Goal: Task Accomplishment & Management: Complete application form

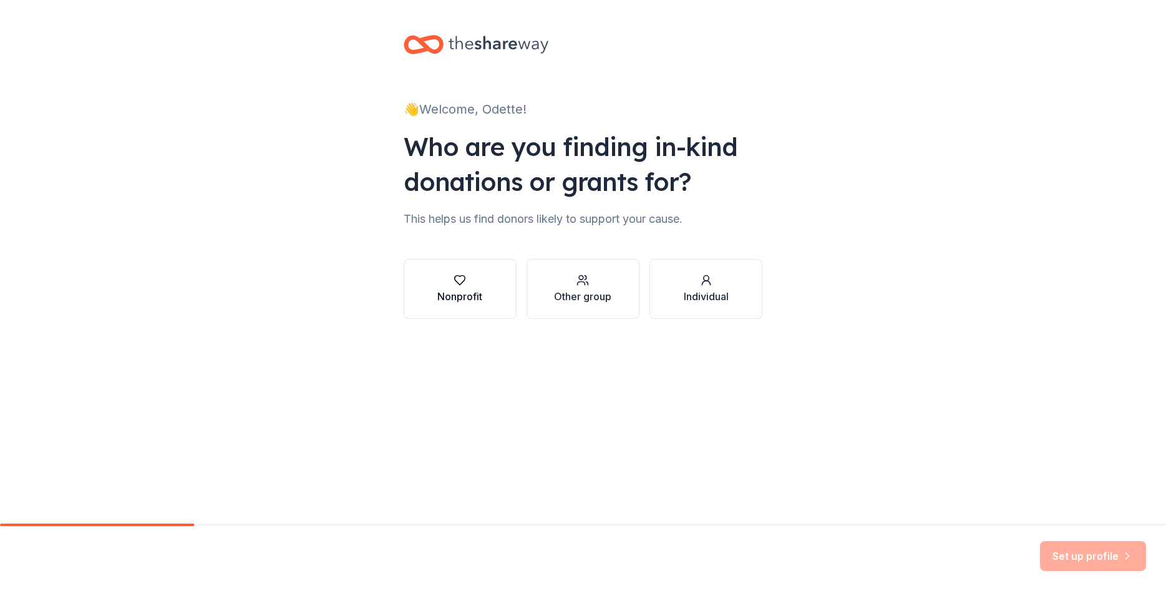
click at [462, 290] on div "Nonprofit" at bounding box center [459, 296] width 45 height 15
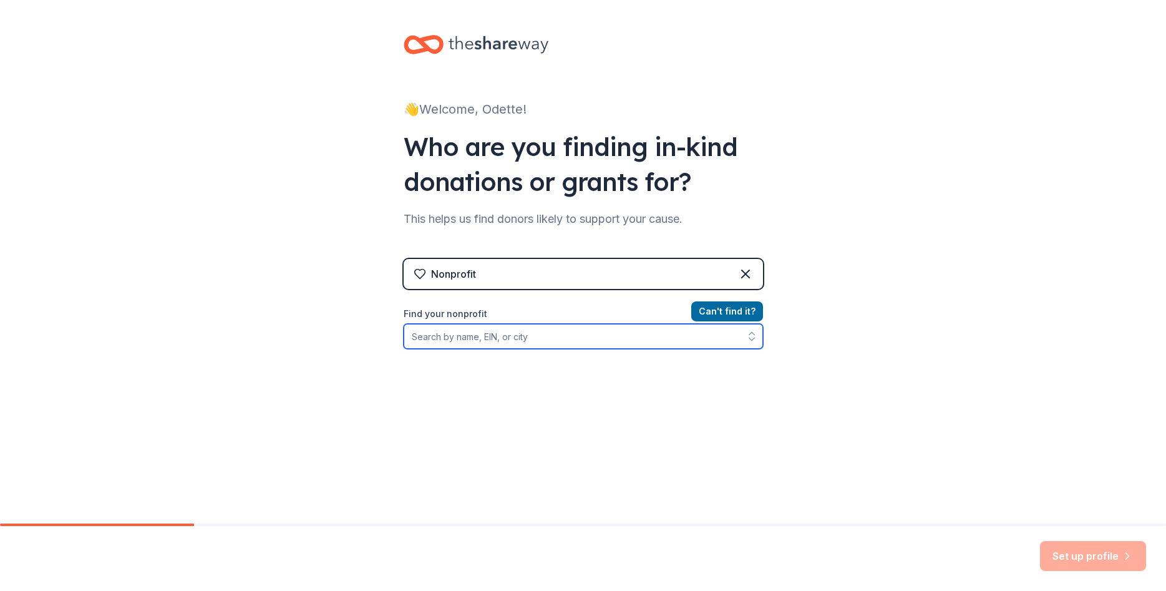
click at [509, 339] on input "Find your nonprofit" at bounding box center [583, 336] width 359 height 25
type input "[US_EMPLOYER_IDENTIFICATION_NUMBER]"
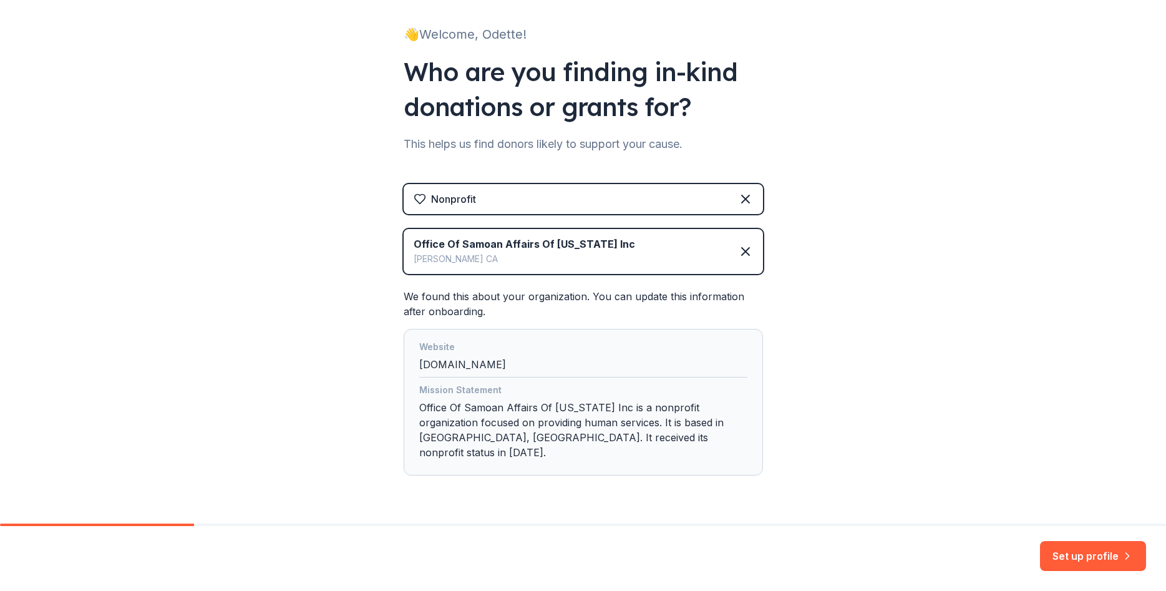
scroll to position [97, 0]
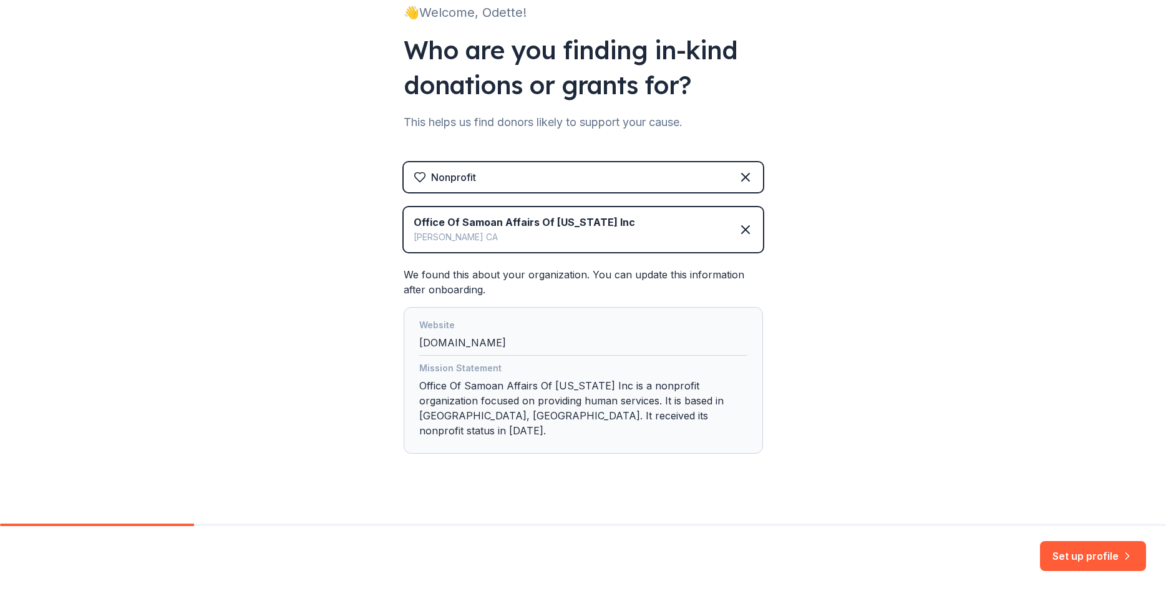
click at [573, 417] on div "Mission Statement Office Of Samoan Affairs Of [US_STATE] Inc is a nonprofit org…" at bounding box center [583, 402] width 328 height 82
drag, startPoint x: 586, startPoint y: 417, endPoint x: 564, endPoint y: 415, distance: 21.9
click at [564, 415] on div "Mission Statement Office Of Samoan Affairs Of [US_STATE] Inc is a nonprofit org…" at bounding box center [583, 402] width 328 height 82
click at [854, 447] on div "👋 Welcome, Odette! Who are you finding in-kind donations or grants for? This he…" at bounding box center [583, 220] width 1166 height 635
click at [931, 399] on div "👋 Welcome, Odette! Who are you finding in-kind donations or grants for? This he…" at bounding box center [583, 220] width 1166 height 635
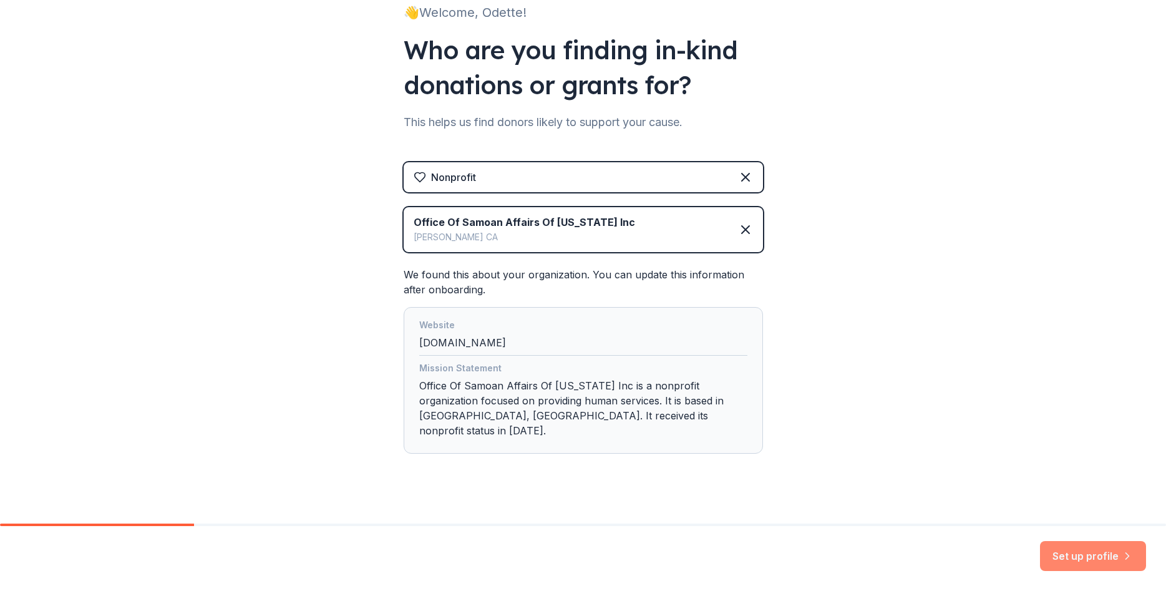
click at [1090, 551] on button "Set up profile" at bounding box center [1093, 556] width 106 height 30
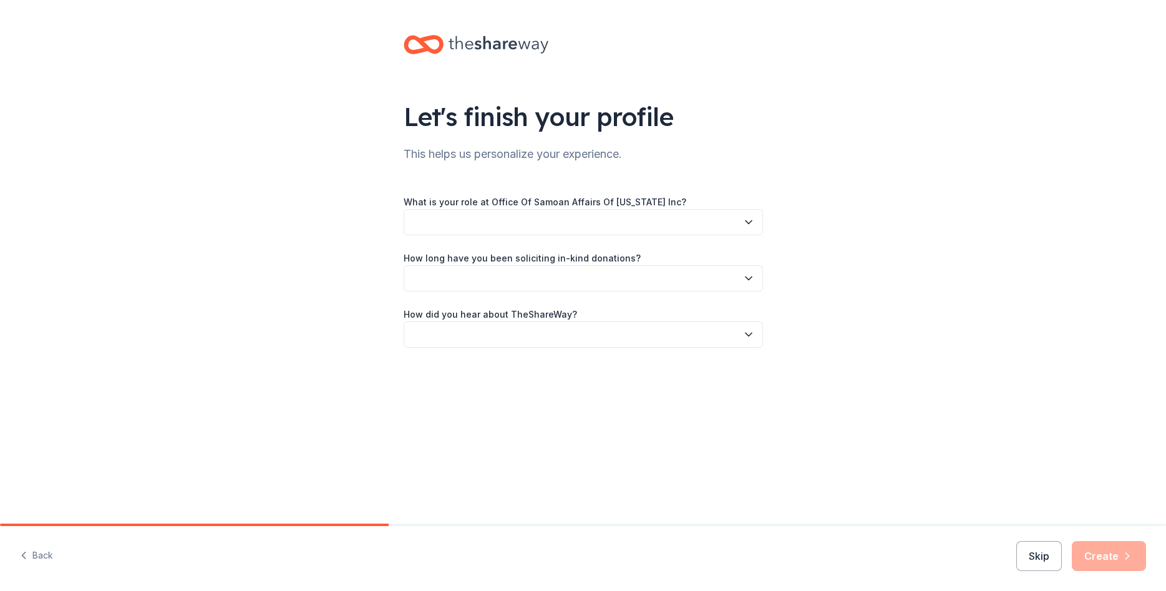
click at [556, 215] on button "button" at bounding box center [583, 222] width 359 height 26
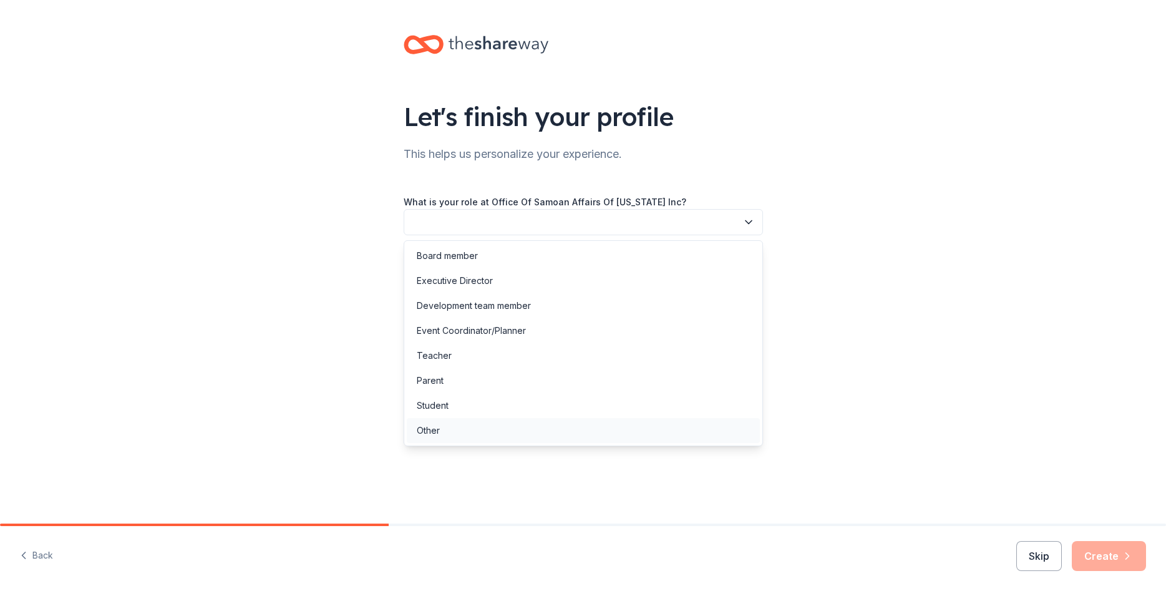
click at [430, 431] on div "Other" at bounding box center [428, 430] width 23 height 15
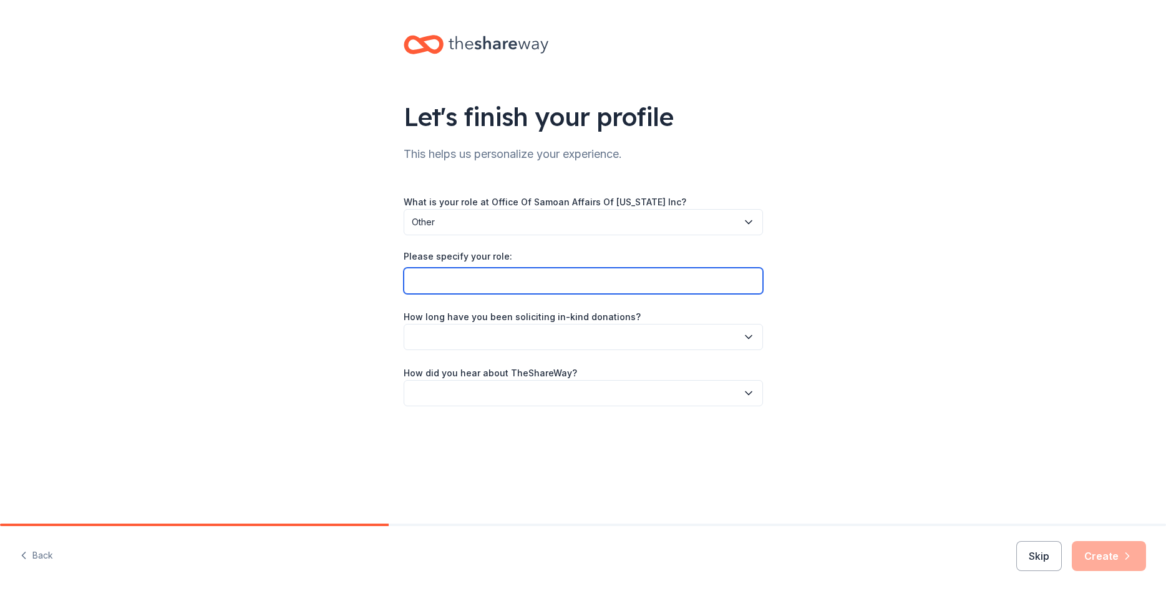
click at [452, 284] on input "Please specify your role:" at bounding box center [583, 281] width 359 height 26
type input "Domestic Violence Supportive Services Porgram Coordinator"
click at [673, 351] on div "What is your role at Office Of Samoan Affairs Of [US_STATE] Inc? Other Please s…" at bounding box center [583, 300] width 359 height 212
click at [681, 346] on button "button" at bounding box center [583, 337] width 359 height 26
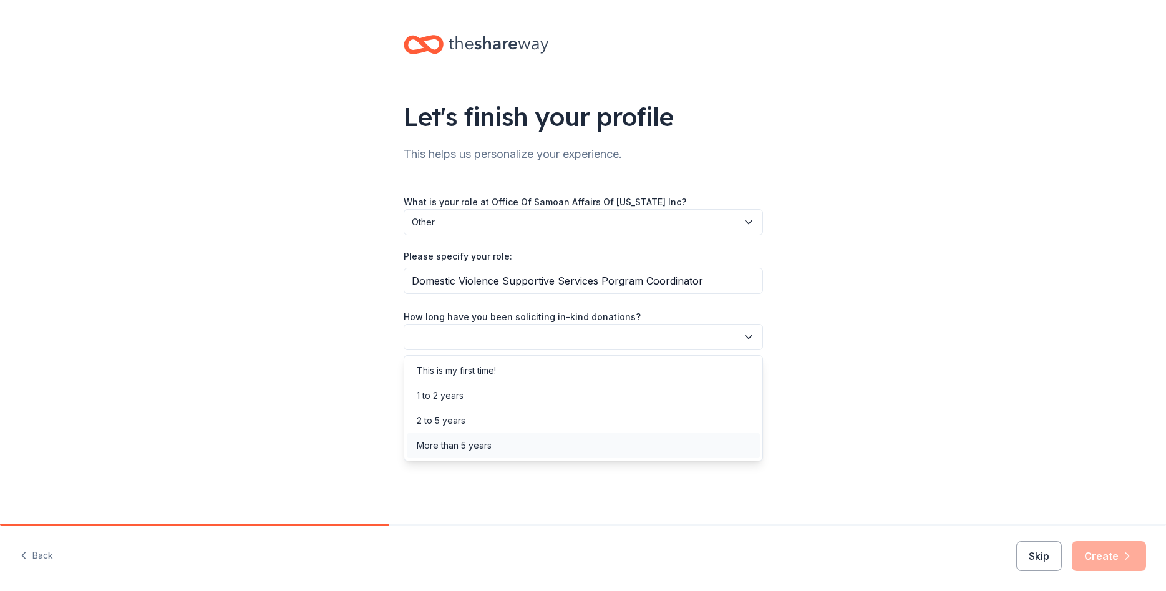
click at [493, 452] on div "More than 5 years" at bounding box center [583, 445] width 353 height 25
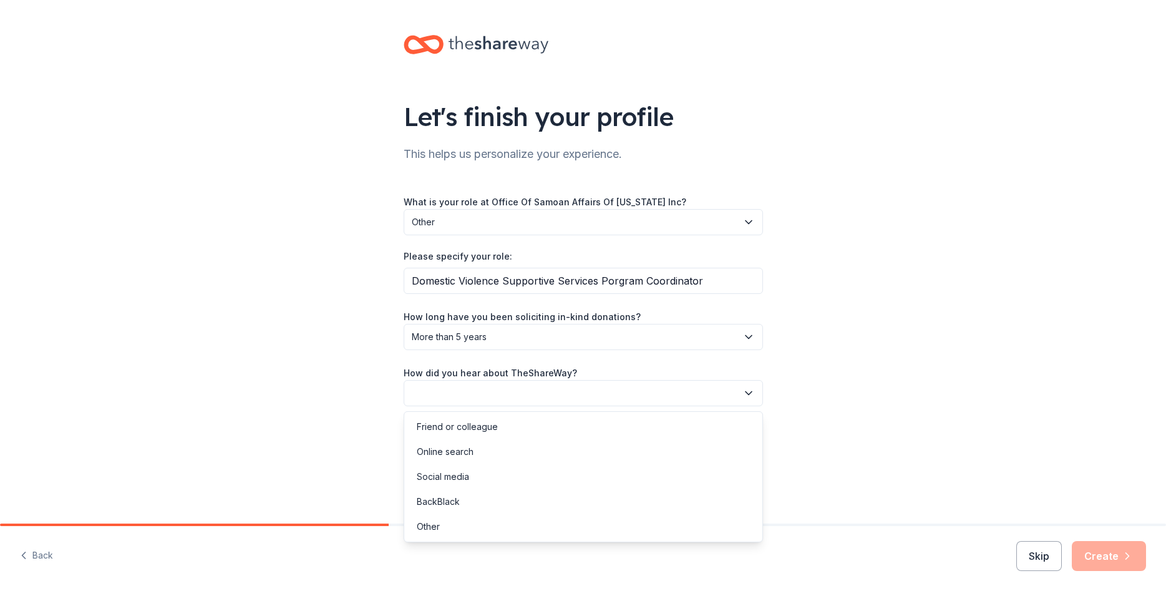
click at [449, 397] on button "button" at bounding box center [583, 393] width 359 height 26
click at [452, 451] on div "Online search" at bounding box center [445, 451] width 57 height 15
click at [1117, 550] on button "Create" at bounding box center [1109, 556] width 74 height 30
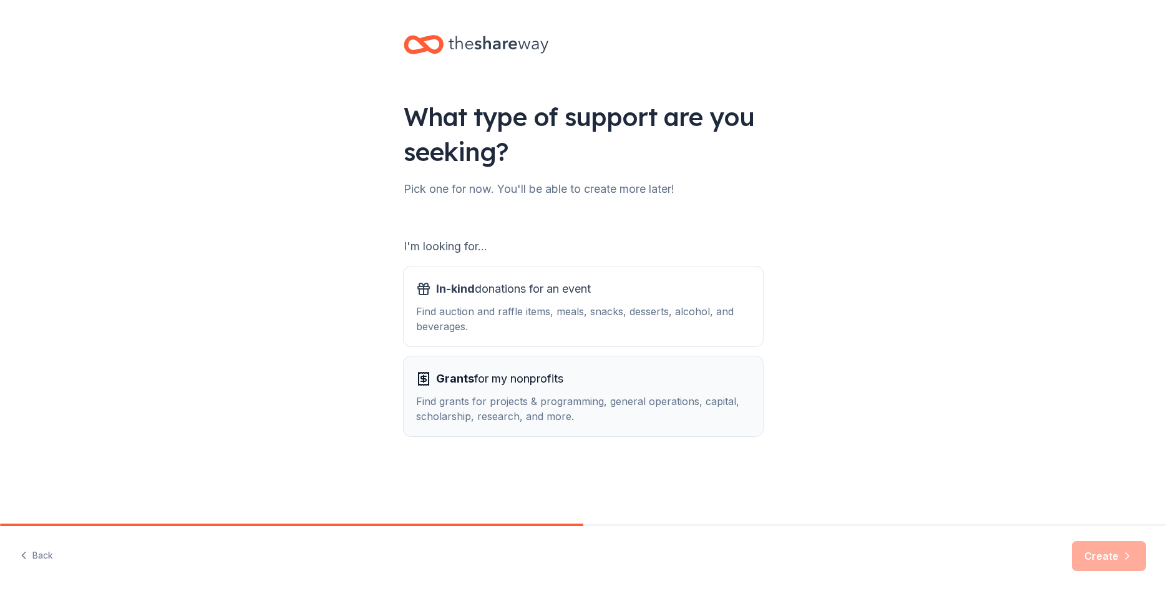
click at [583, 388] on div "Grants for my nonprofits" at bounding box center [583, 379] width 334 height 20
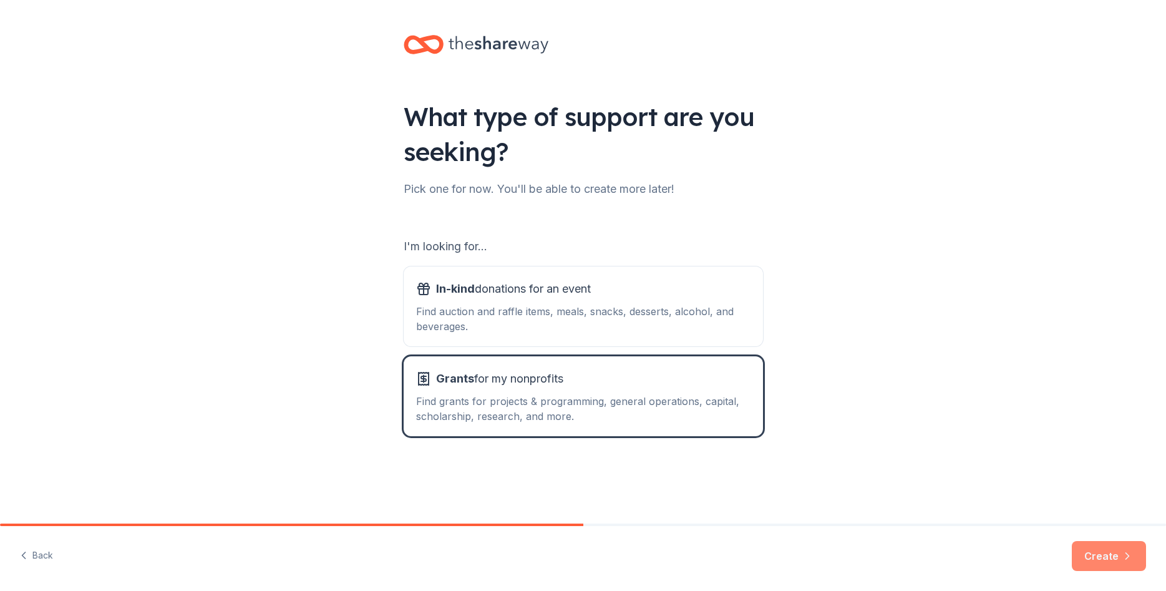
click at [1100, 554] on button "Create" at bounding box center [1109, 556] width 74 height 30
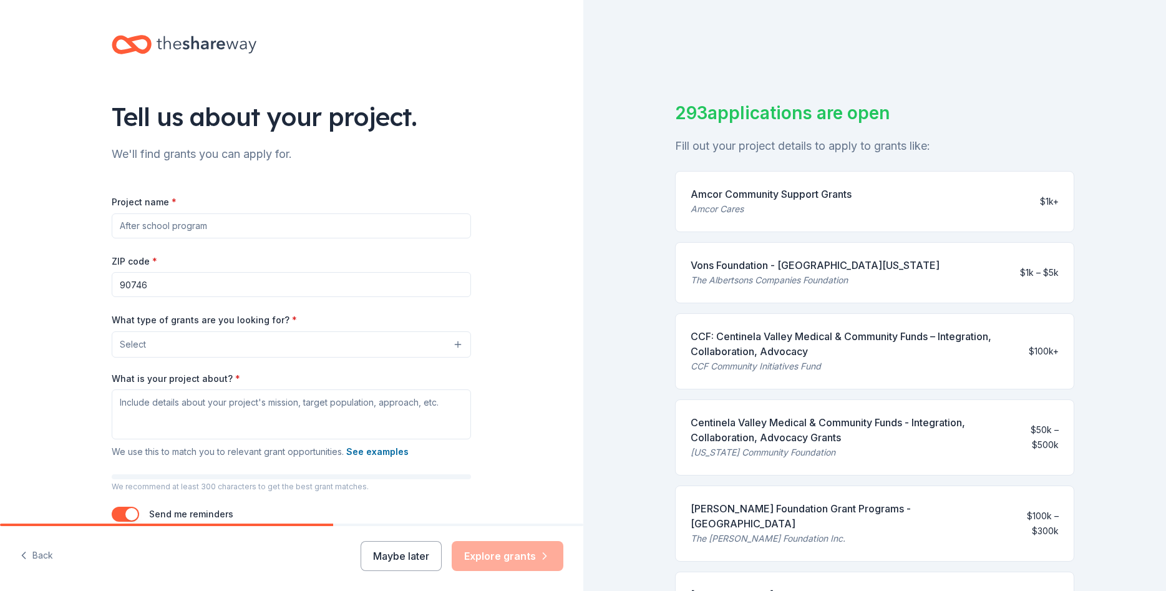
click at [261, 223] on input "Project name *" at bounding box center [291, 225] width 359 height 25
type input "Domestic Violence Supportive Services Program"
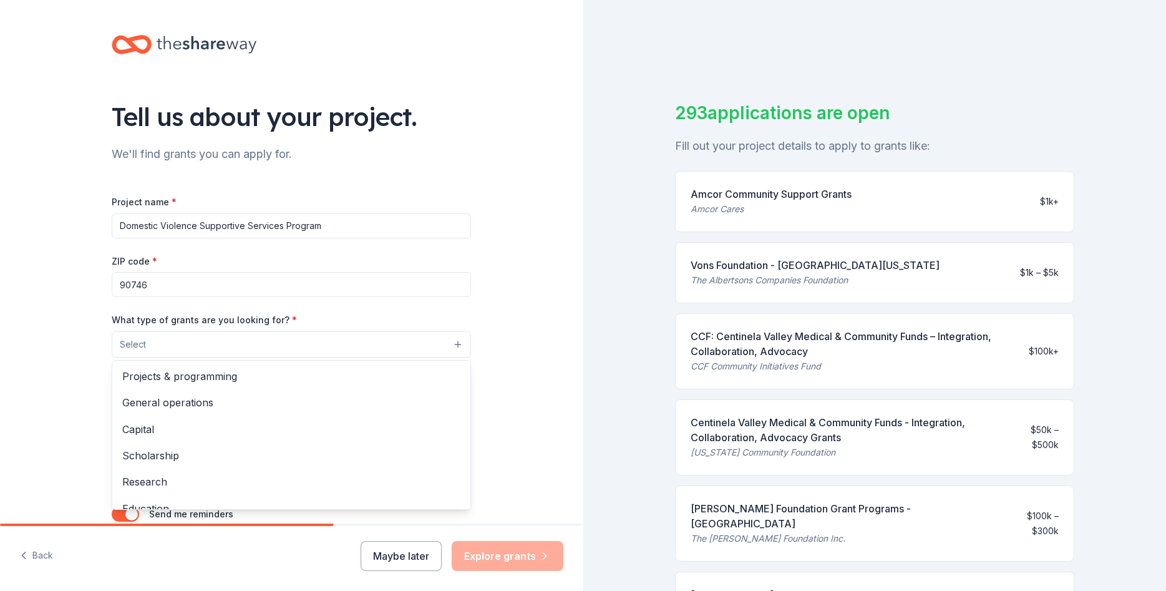
click at [435, 344] on button "Select" at bounding box center [291, 344] width 359 height 26
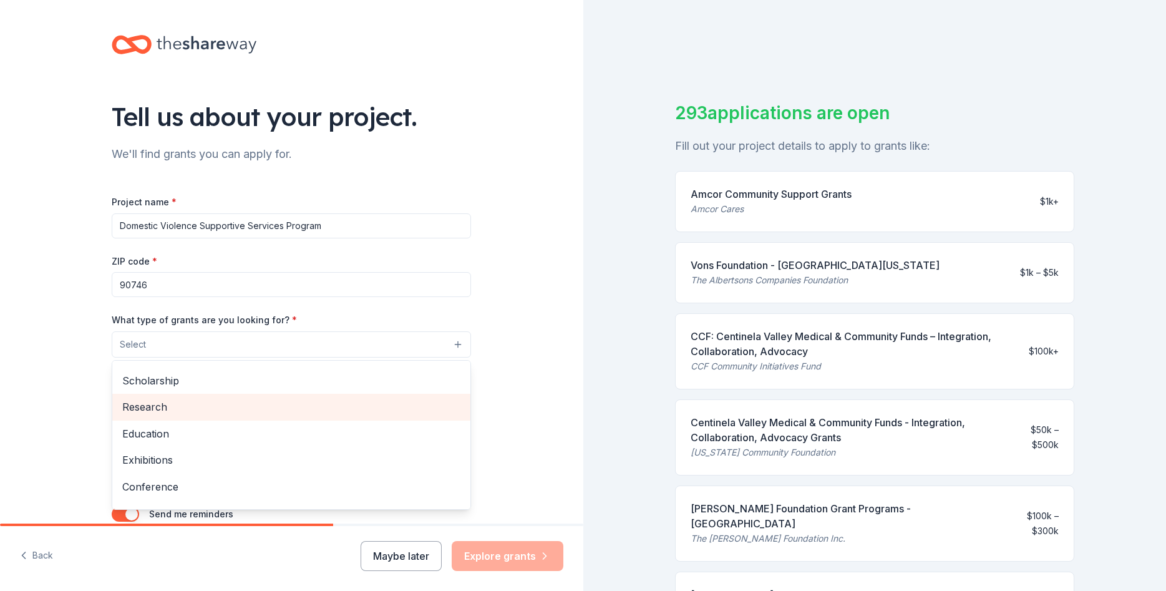
scroll to position [147, 0]
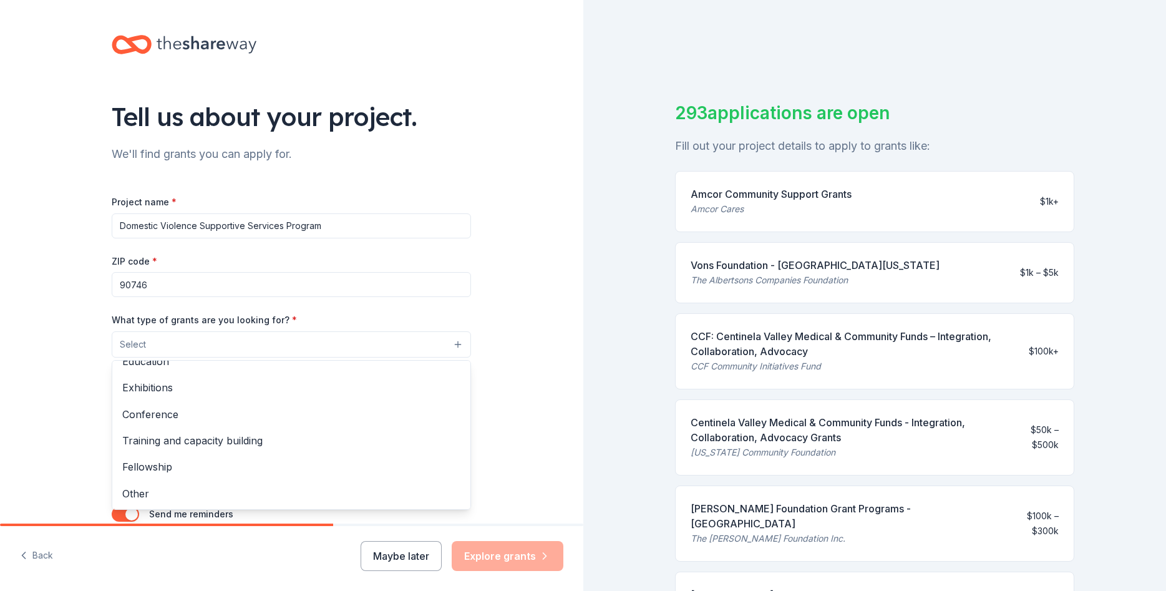
click at [515, 306] on div "Tell us about your project. We'll find grants you can apply for. Project name *…" at bounding box center [291, 298] width 583 height 596
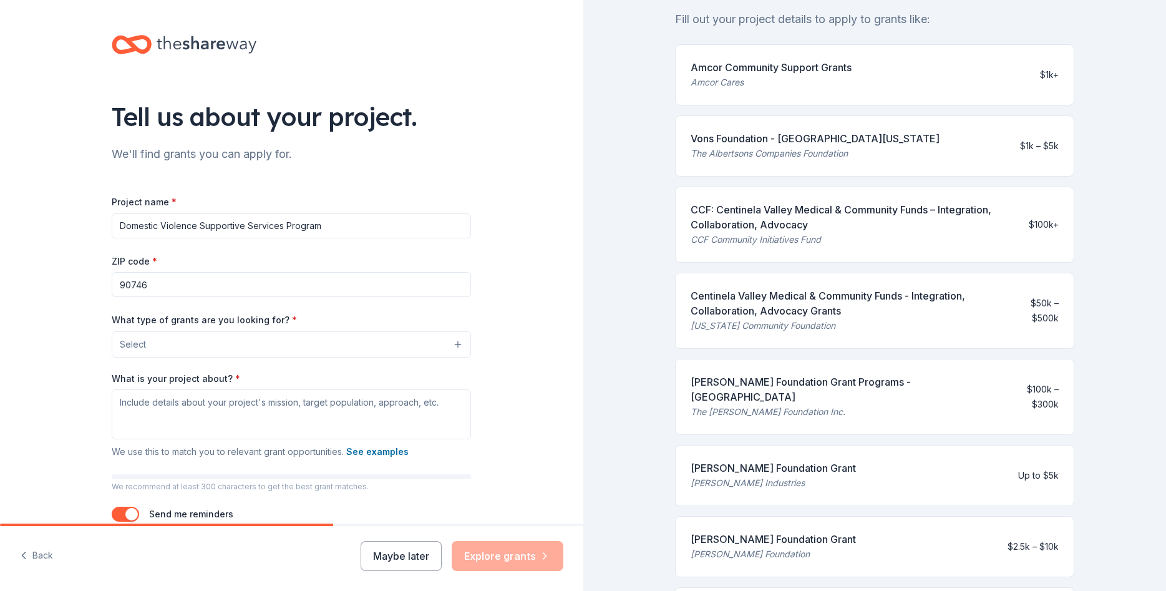
scroll to position [0, 0]
